Goal: Check status: Check status

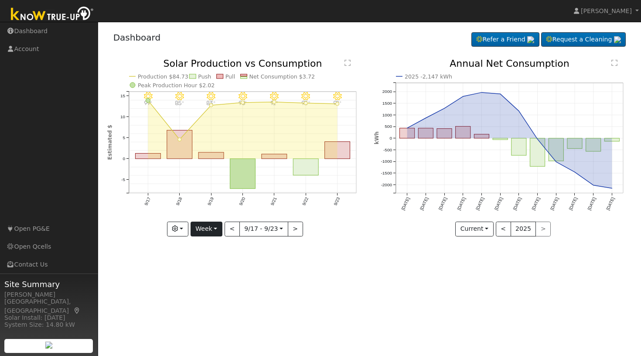
click at [217, 226] on button "Week" at bounding box center [206, 228] width 32 height 15
click at [213, 295] on link "Custom" at bounding box center [221, 296] width 61 height 12
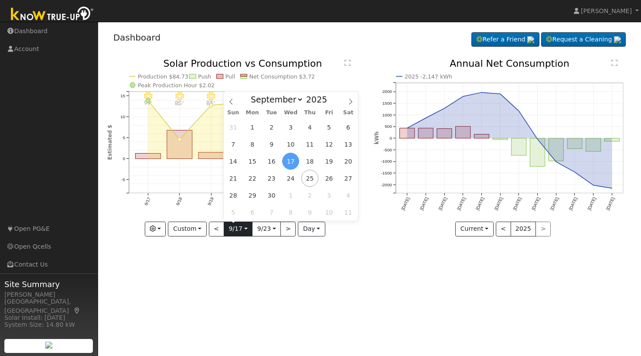
click at [245, 229] on input "[DATE]" at bounding box center [238, 229] width 28 height 14
click at [232, 99] on icon at bounding box center [231, 102] width 6 height 6
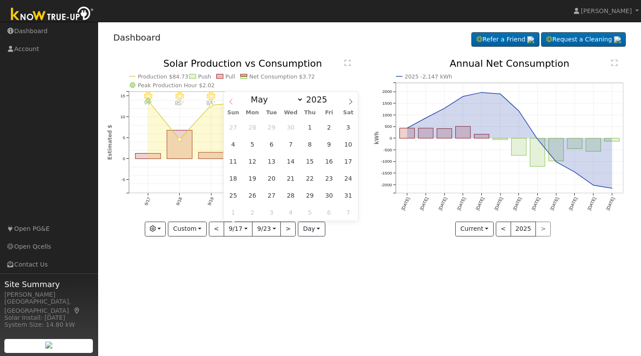
click at [233, 99] on icon at bounding box center [231, 102] width 6 height 6
select select "3"
click at [232, 145] on span "6" at bounding box center [232, 144] width 17 height 17
type input "[DATE]"
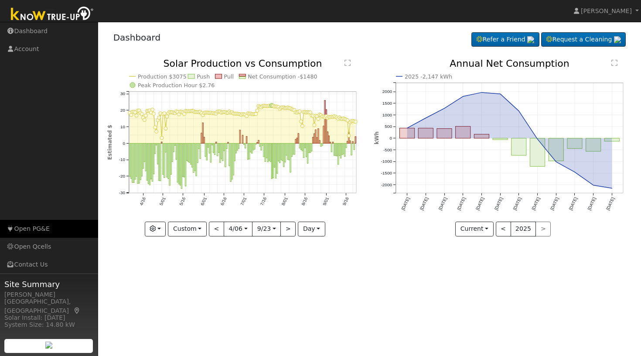
click at [36, 228] on link "Open PG&E" at bounding box center [49, 229] width 98 height 18
